Goal: Information Seeking & Learning: Learn about a topic

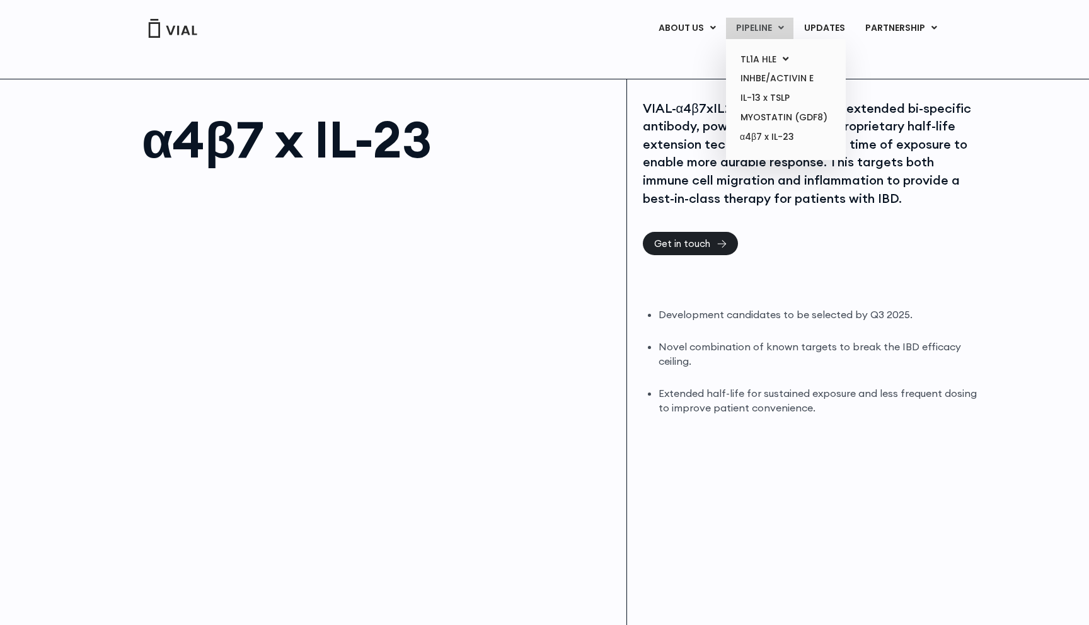
click at [772, 28] on link "PIPELINE" at bounding box center [759, 28] width 67 height 21
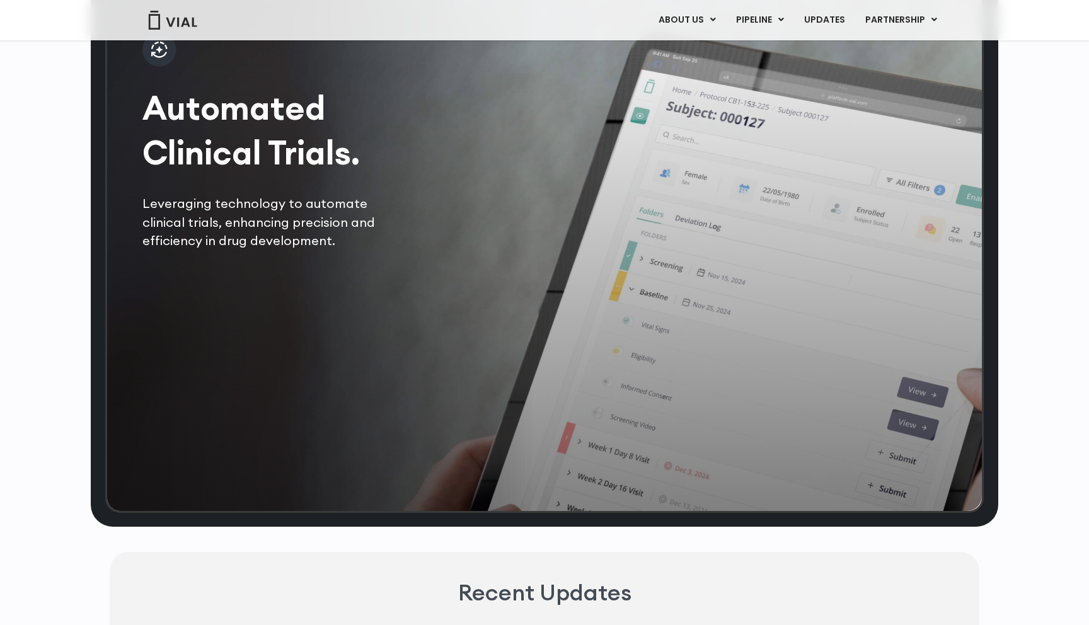
scroll to position [2548, 0]
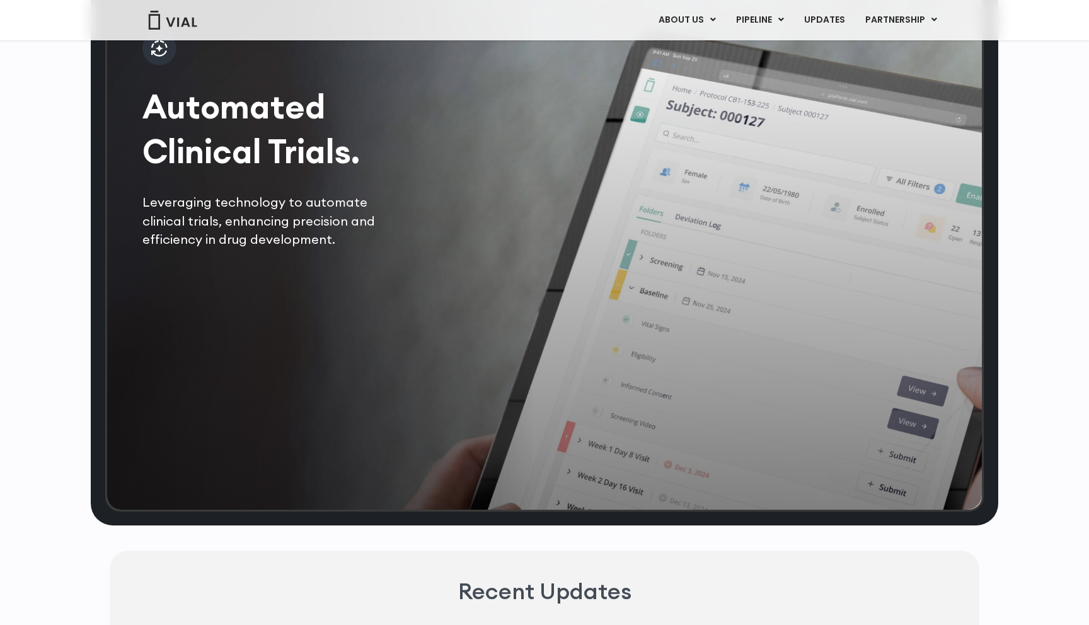
click at [164, 66] on img at bounding box center [159, 49] width 34 height 34
click at [287, 161] on h2 "Automated Clinical Trials." at bounding box center [273, 128] width 263 height 89
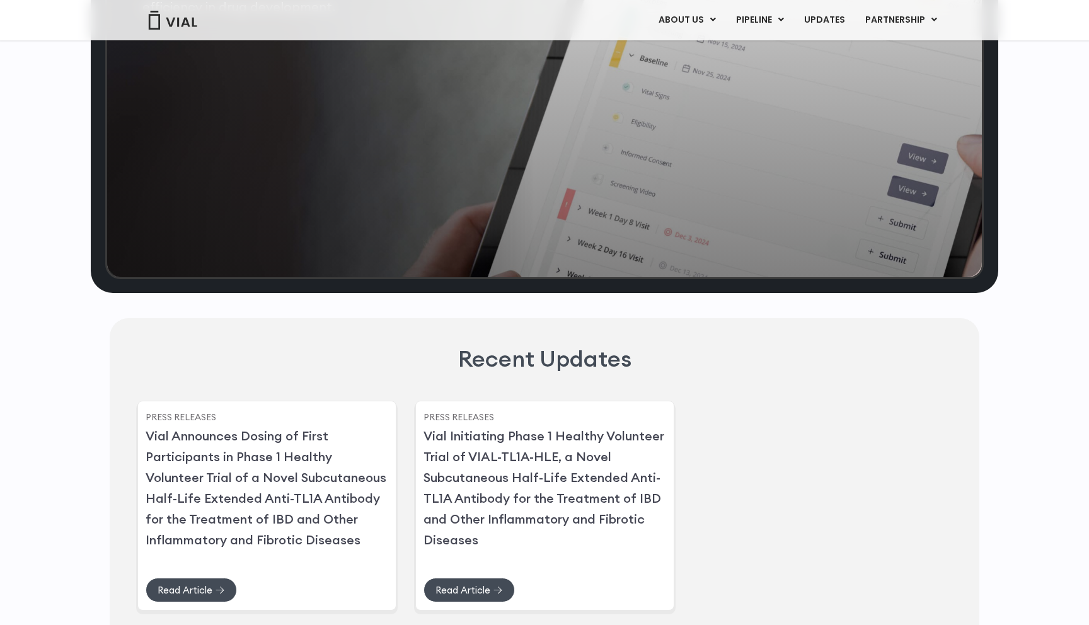
scroll to position [2784, 0]
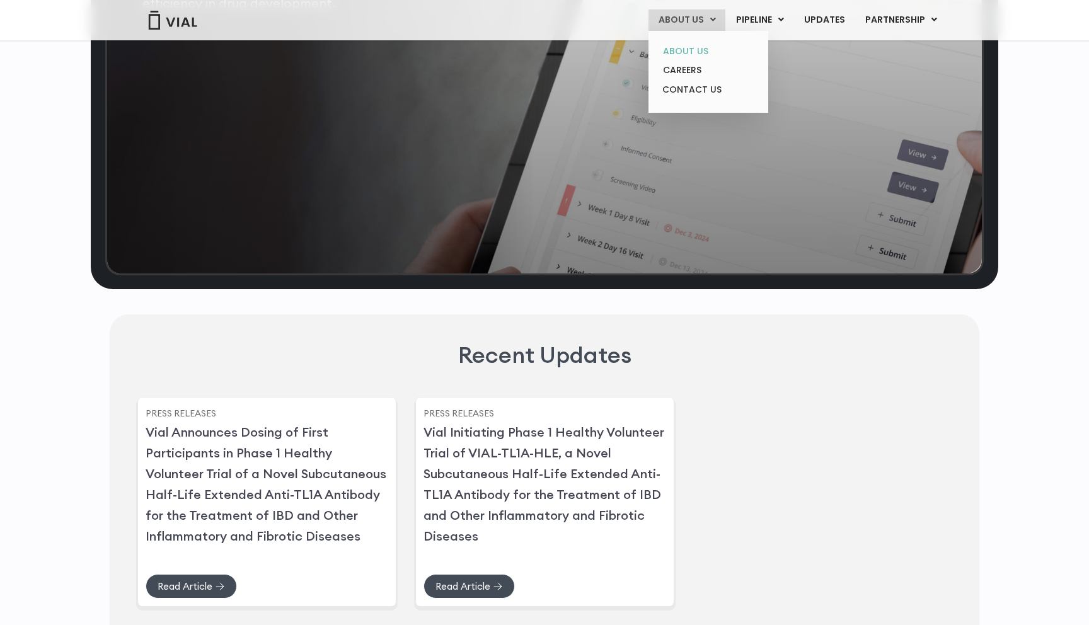
click at [703, 55] on link "ABOUT US" at bounding box center [708, 52] width 110 height 20
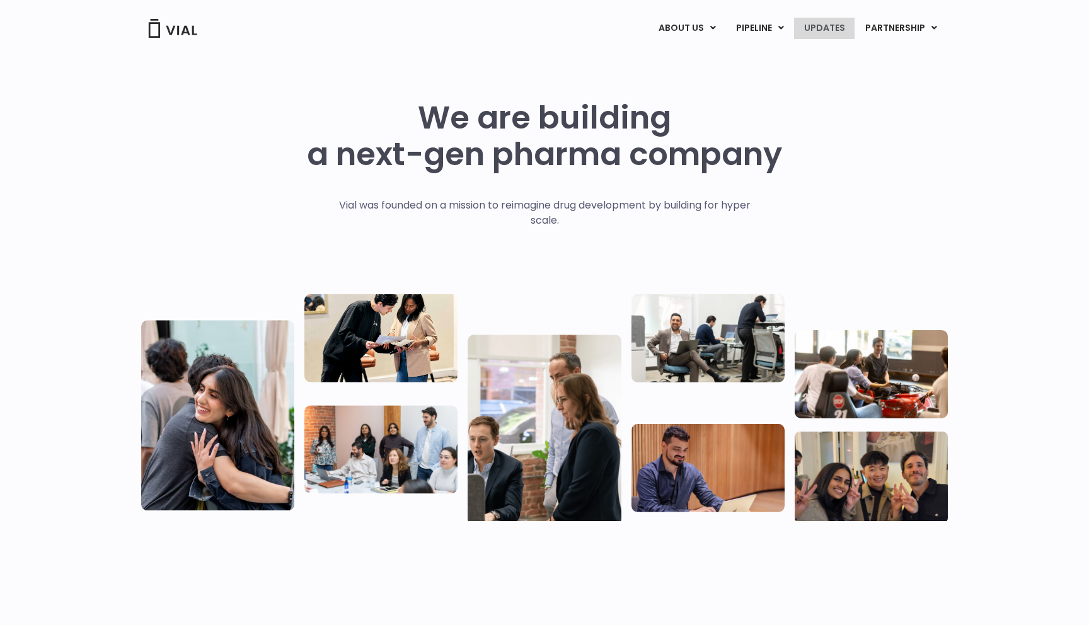
click at [819, 32] on link "UPDATES" at bounding box center [824, 28] width 61 height 21
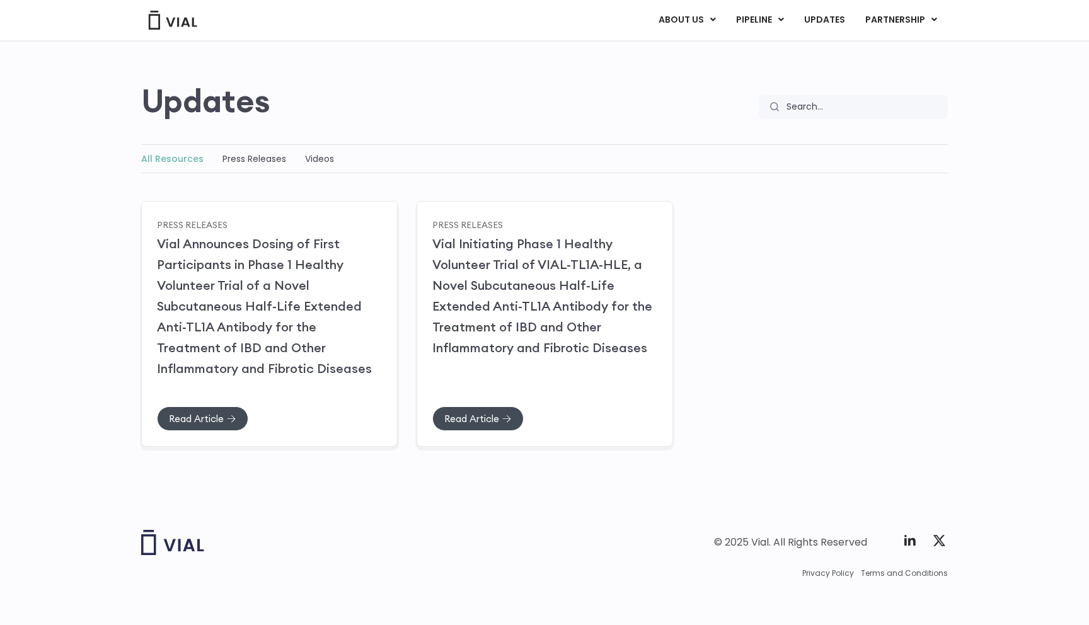
scroll to position [76, 0]
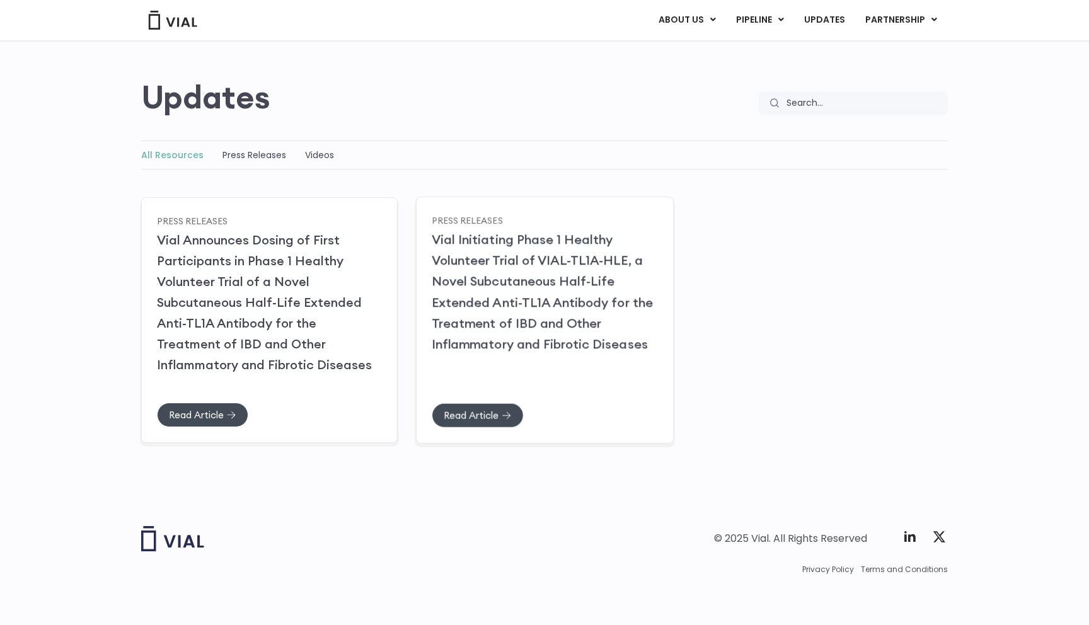
click at [507, 310] on h2 "Vial Initiating Phase 1 Healthy Volunteer Trial of VIAL-TL1A-HLE, a Novel Subcu…" at bounding box center [545, 291] width 226 height 125
click at [480, 424] on link "Read Article" at bounding box center [478, 415] width 92 height 25
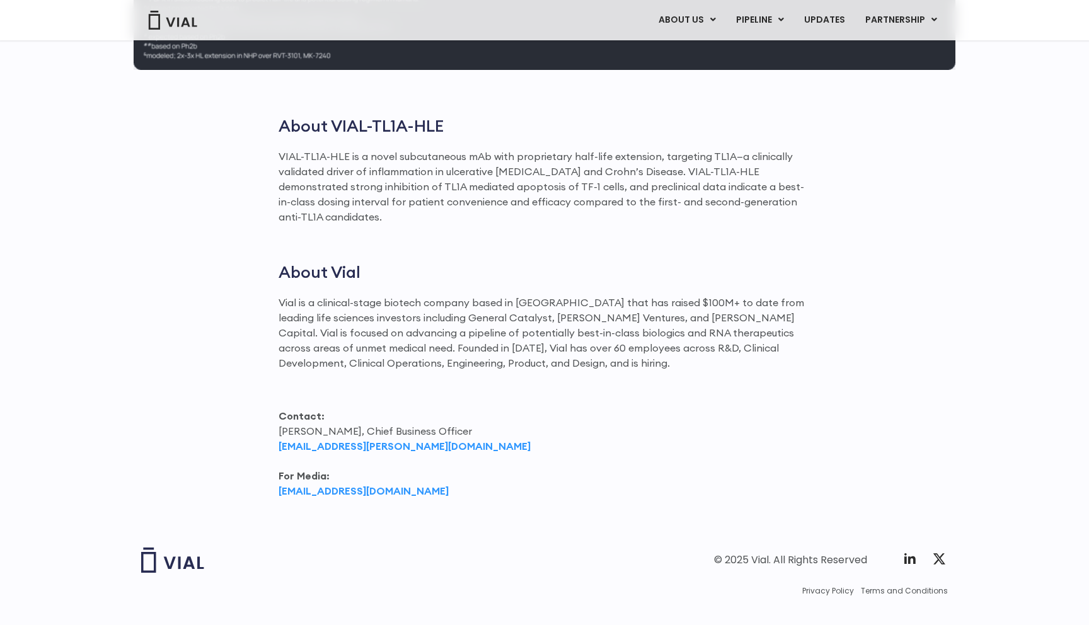
scroll to position [1799, 0]
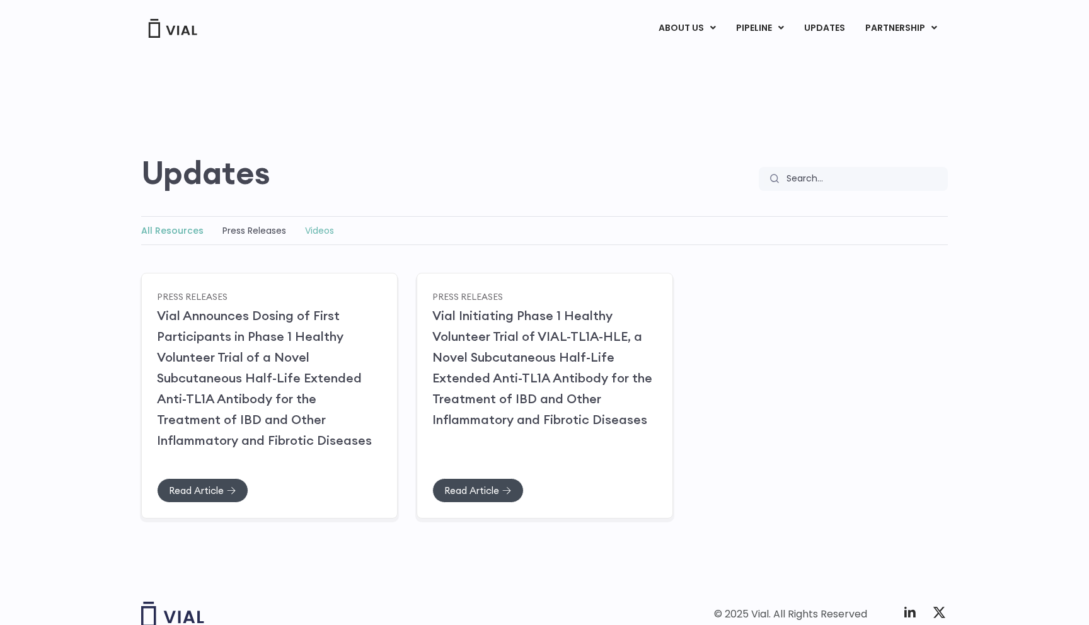
click at [316, 230] on link "Videos" at bounding box center [319, 230] width 29 height 13
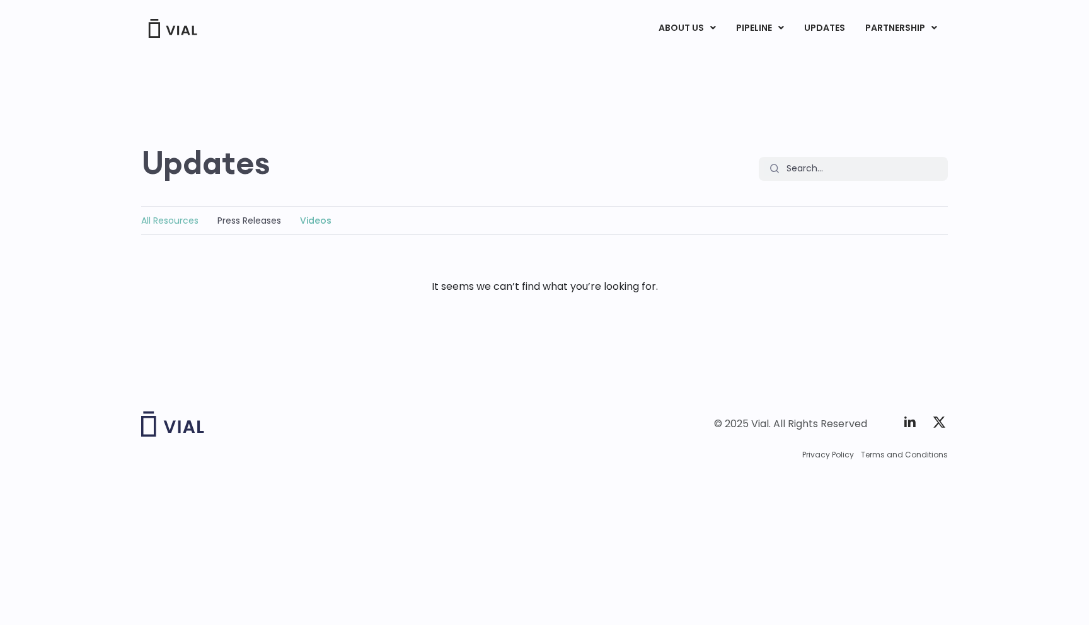
click at [170, 217] on link "All Resources" at bounding box center [169, 220] width 57 height 13
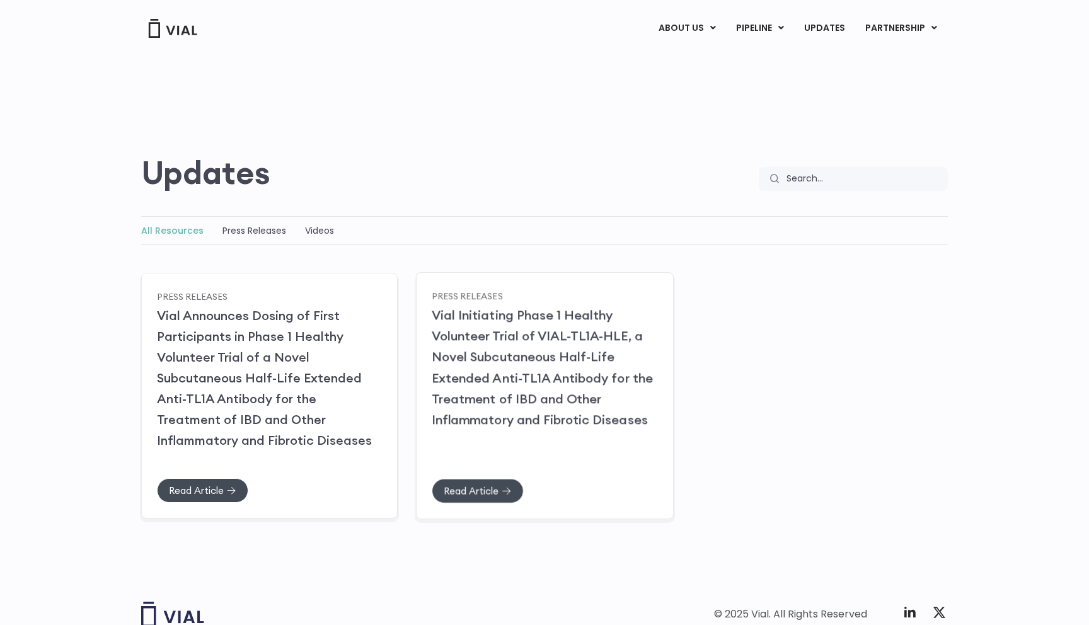
click at [509, 395] on link "Vial Initiating Phase 1 Healthy Volunteer Trial of VIAL-TL1A-HLE, a Novel Subcu…" at bounding box center [542, 367] width 221 height 120
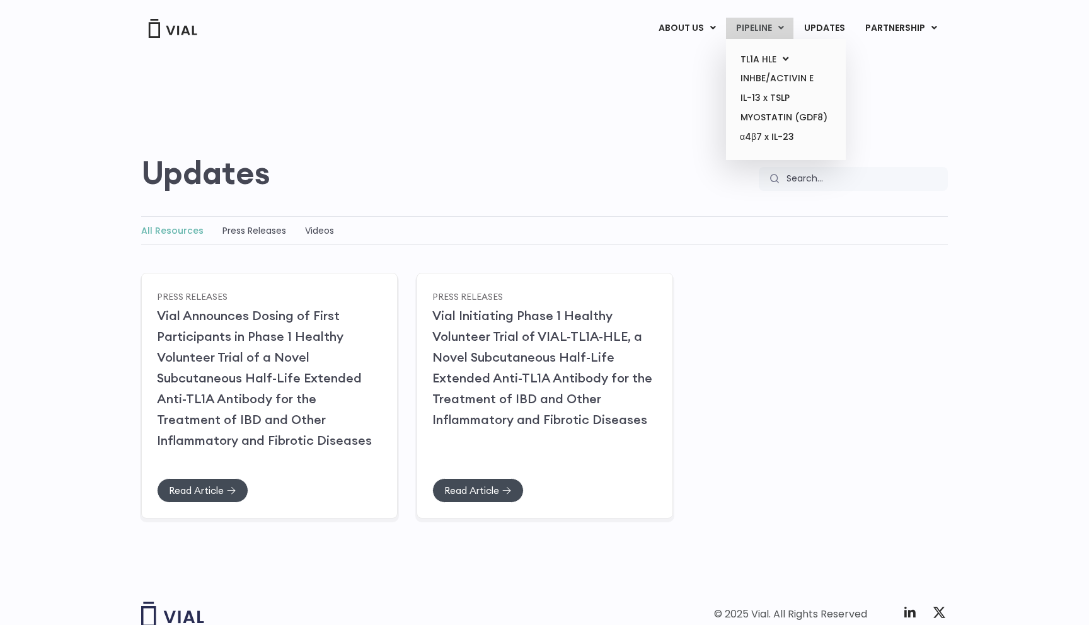
click at [759, 26] on link "PIPELINE" at bounding box center [759, 28] width 67 height 21
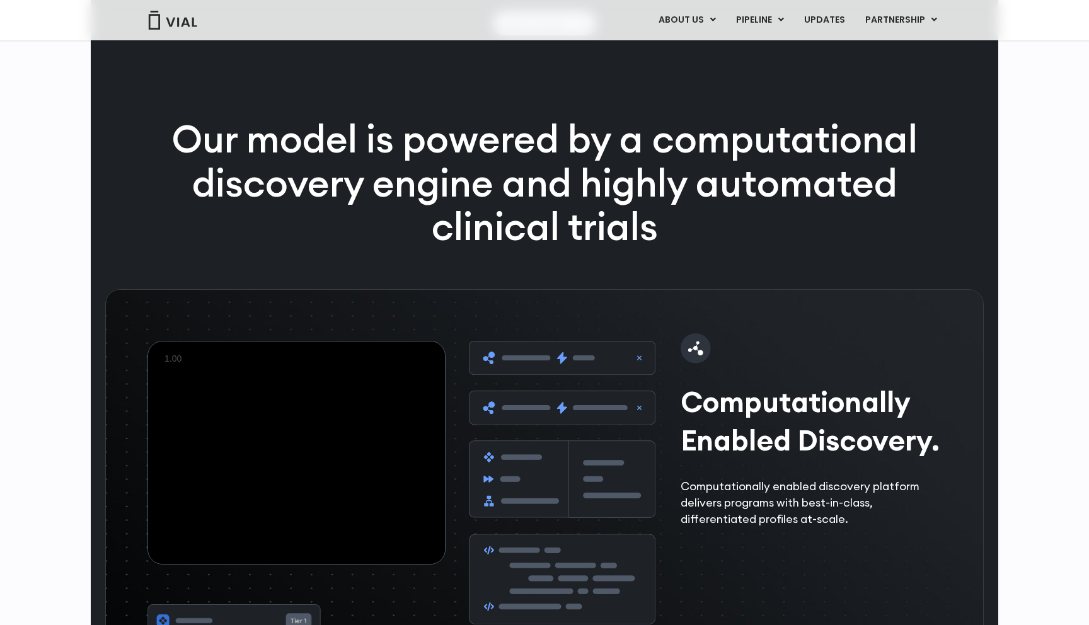
click at [550, 219] on p "Our model is powered by a computational discovery engine and highly automated c…" at bounding box center [545, 183] width 812 height 132
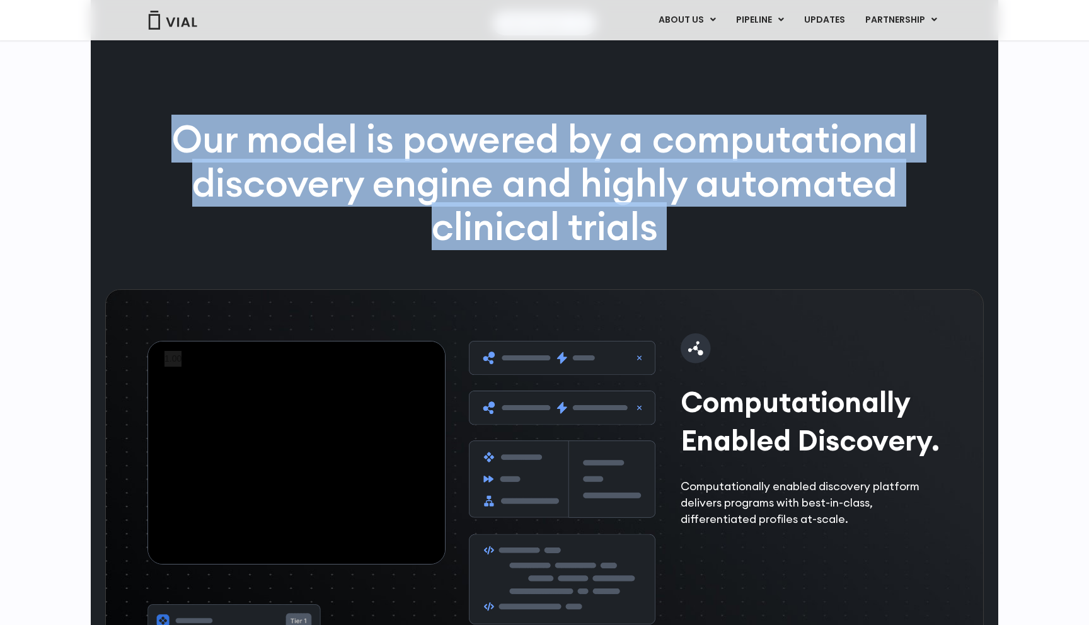
click at [550, 219] on p "Our model is powered by a computational discovery engine and highly automated c…" at bounding box center [545, 183] width 812 height 132
copy div "Our model is powered by a computational discovery engine and highly automated c…"
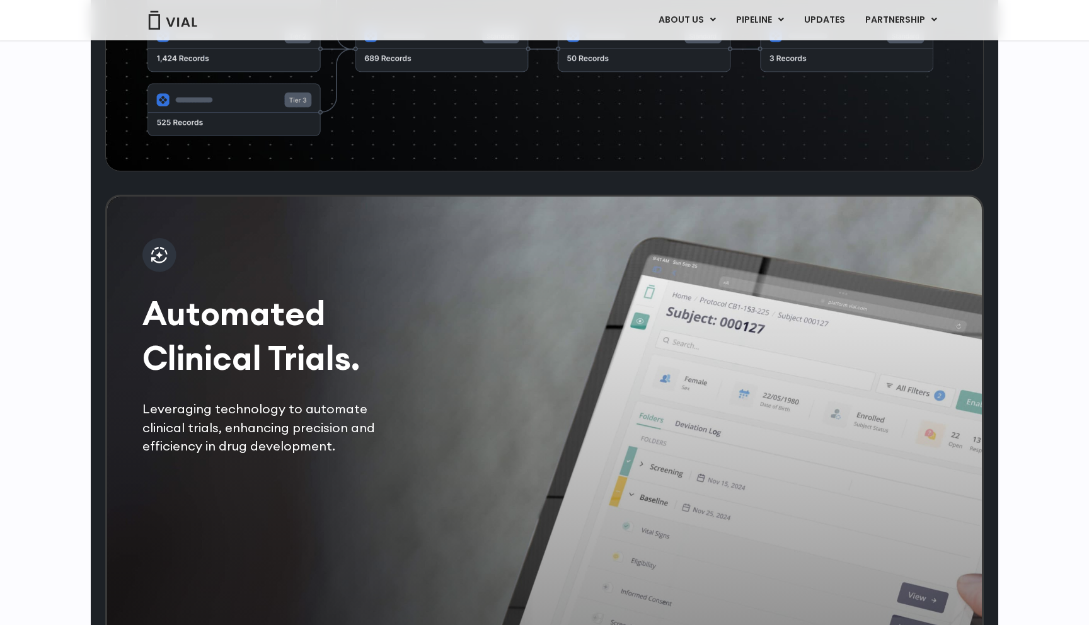
scroll to position [2517, 0]
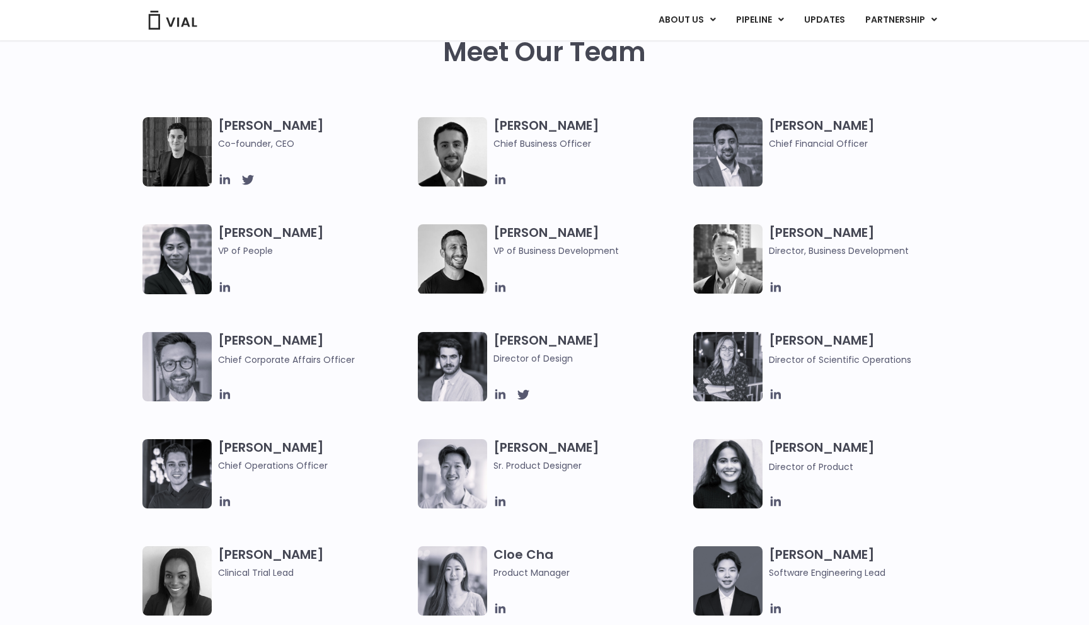
click at [1015, 310] on div "[PERSON_NAME] Co-founder, CEO [PERSON_NAME] Chief Business Officer [PERSON_NAME…" at bounding box center [544, 385] width 1089 height 536
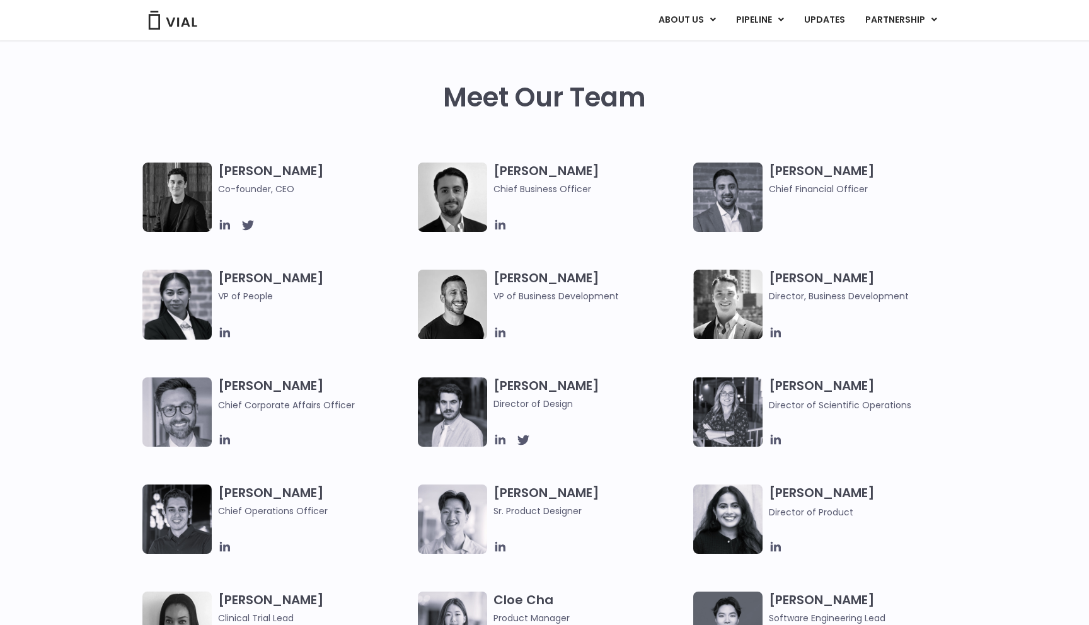
scroll to position [556, 0]
